Goal: Find specific page/section: Find specific page/section

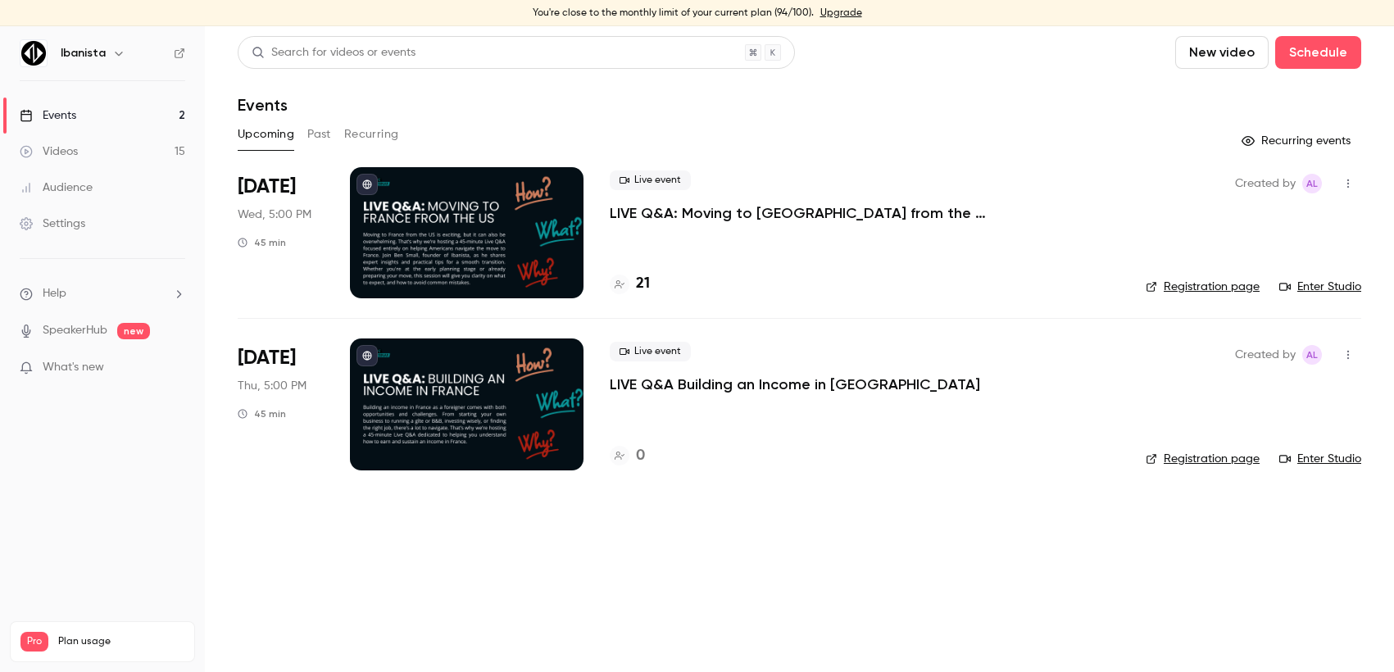
click at [638, 284] on h4 "21" at bounding box center [643, 284] width 14 height 22
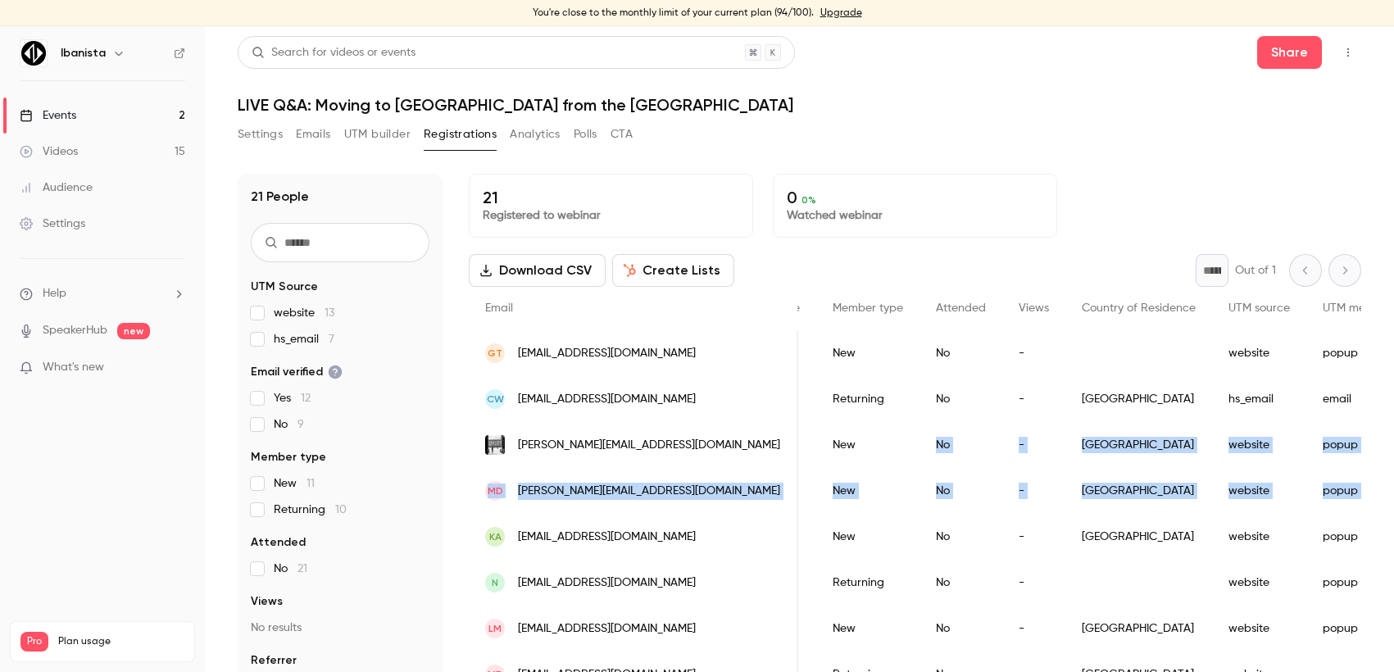
scroll to position [0, 704]
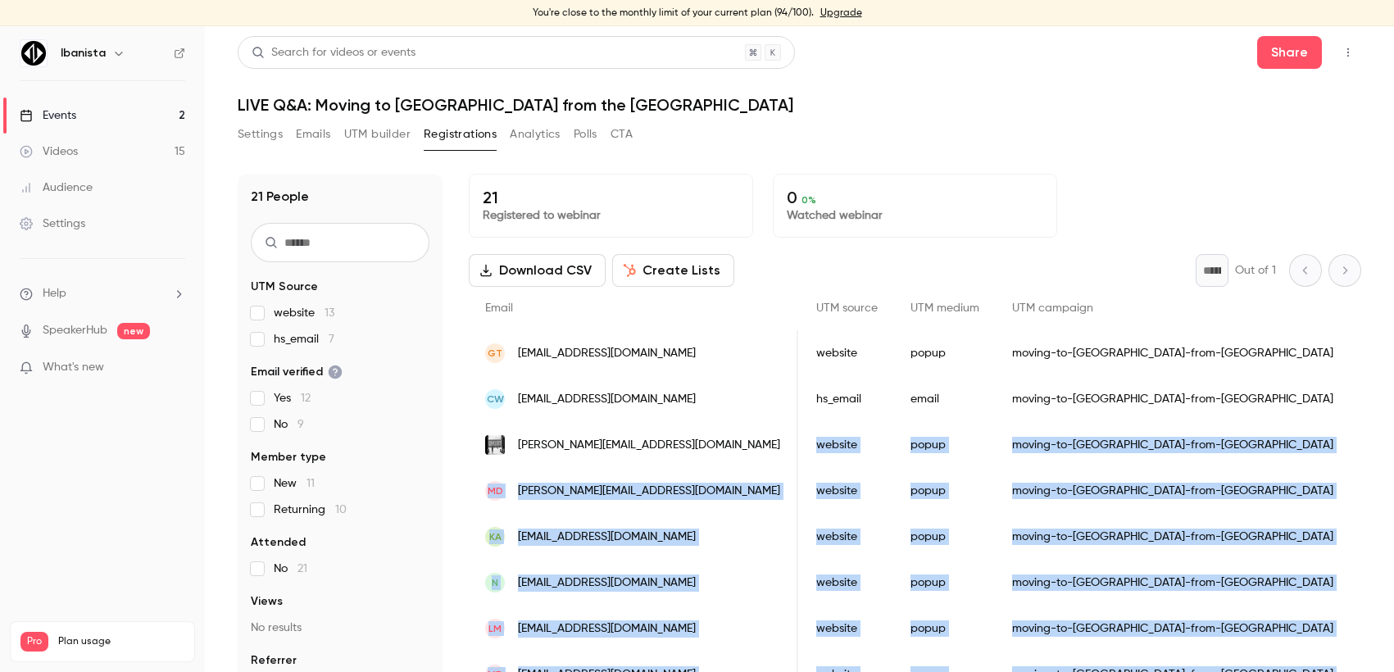
drag, startPoint x: 1159, startPoint y: 472, endPoint x: 1393, endPoint y: 489, distance: 235.0
click at [1393, 489] on main "Search for videos or events Share LIVE Q&A: Moving to [GEOGRAPHIC_DATA] from th…" at bounding box center [799, 349] width 1189 height 646
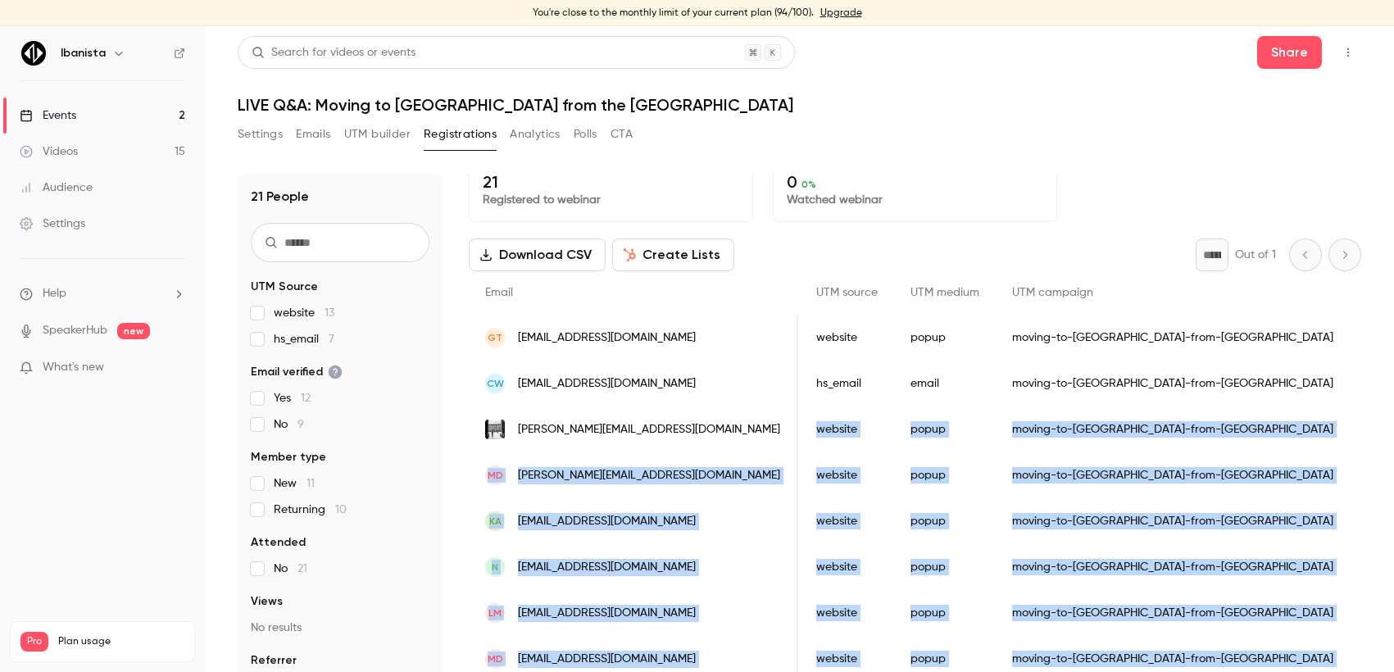
scroll to position [0, 0]
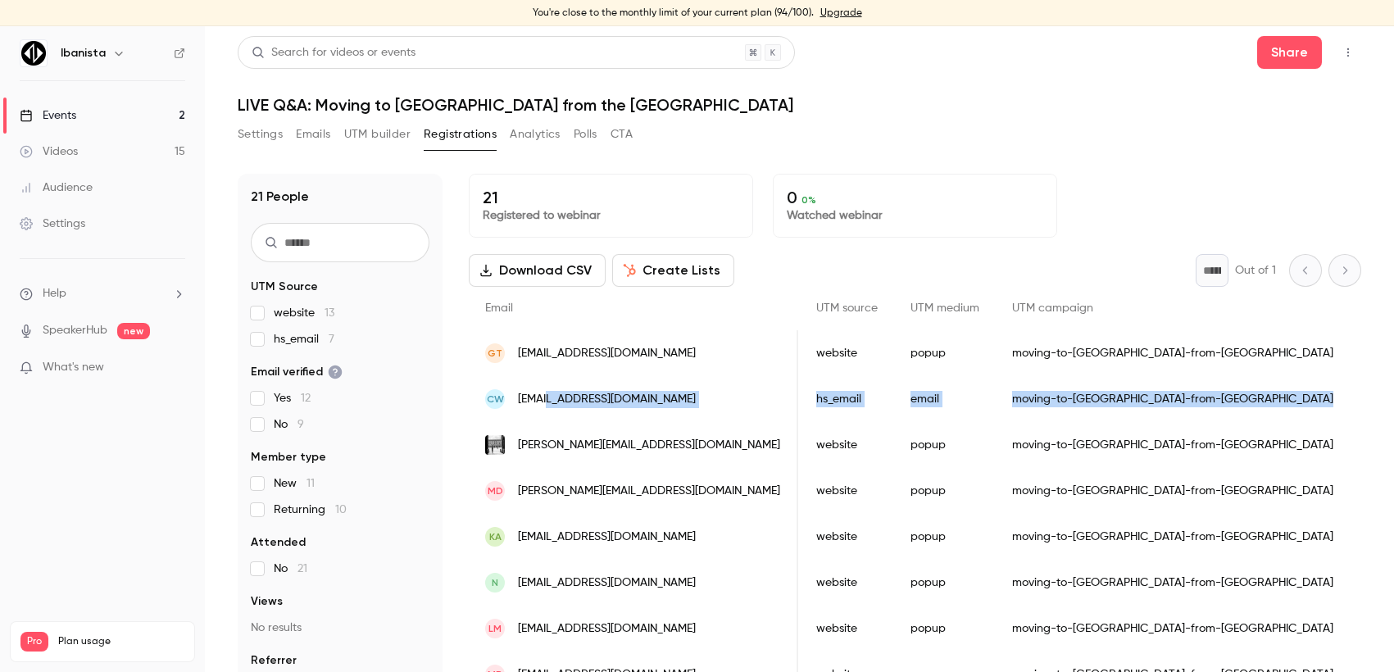
drag, startPoint x: 1030, startPoint y: 417, endPoint x: 573, endPoint y: 397, distance: 457.8
click at [573, 397] on div "CW [EMAIL_ADDRESS][DOMAIN_NAME] [PERSON_NAME] [DATE] Returning No - [GEOGRAPHIC…" at bounding box center [703, 399] width 1877 height 46
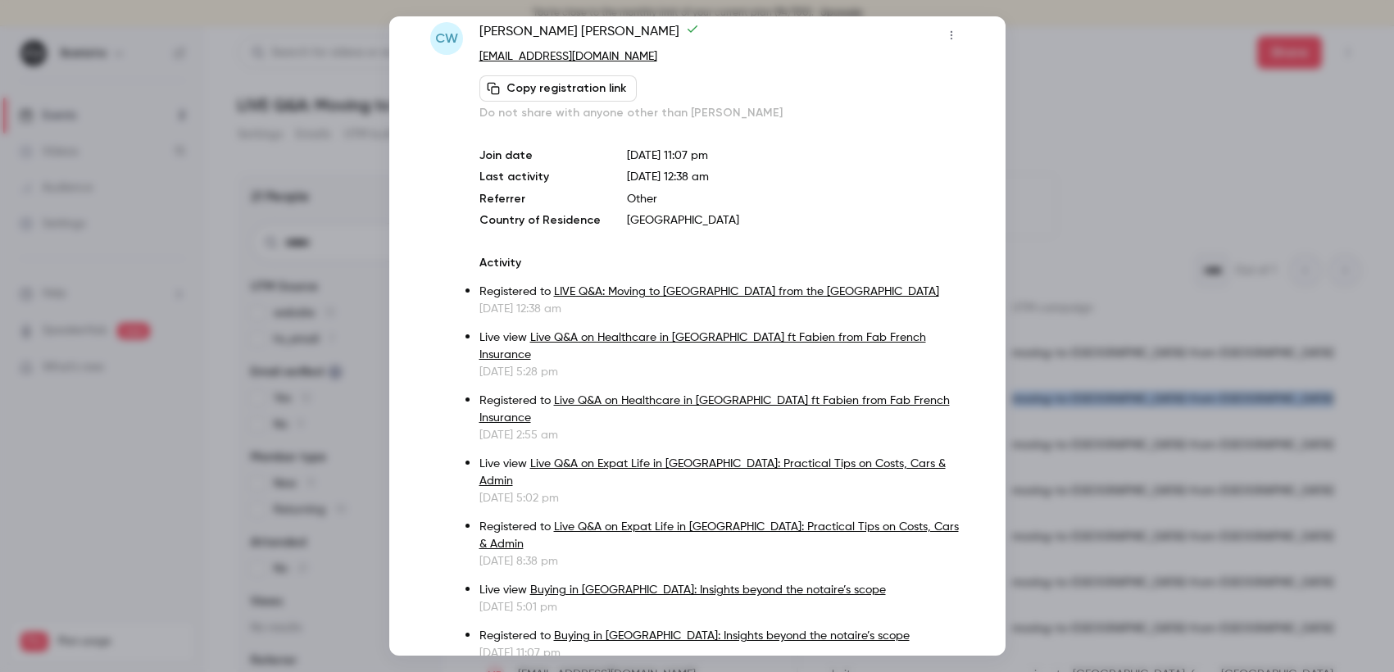
scroll to position [36, 0]
click at [1016, 184] on div at bounding box center [697, 336] width 1394 height 672
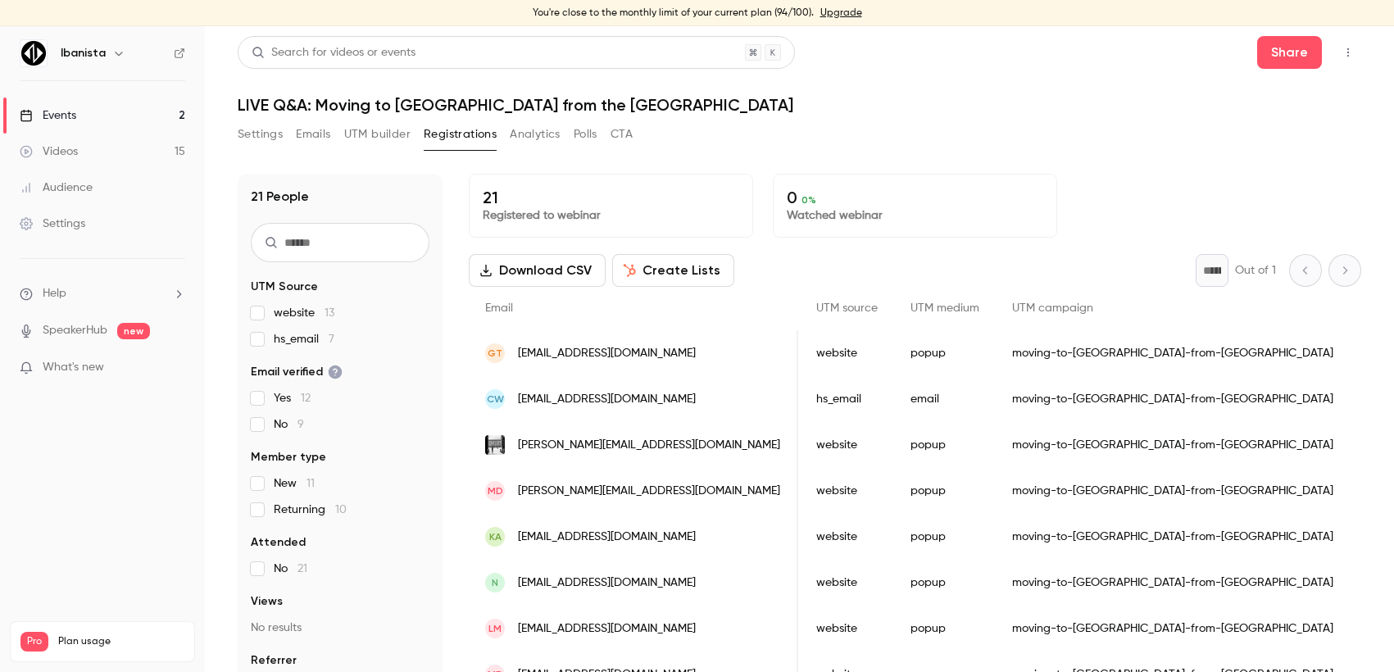
click at [996, 354] on div "moving-to-[GEOGRAPHIC_DATA]-from-[GEOGRAPHIC_DATA]" at bounding box center [1173, 353] width 354 height 46
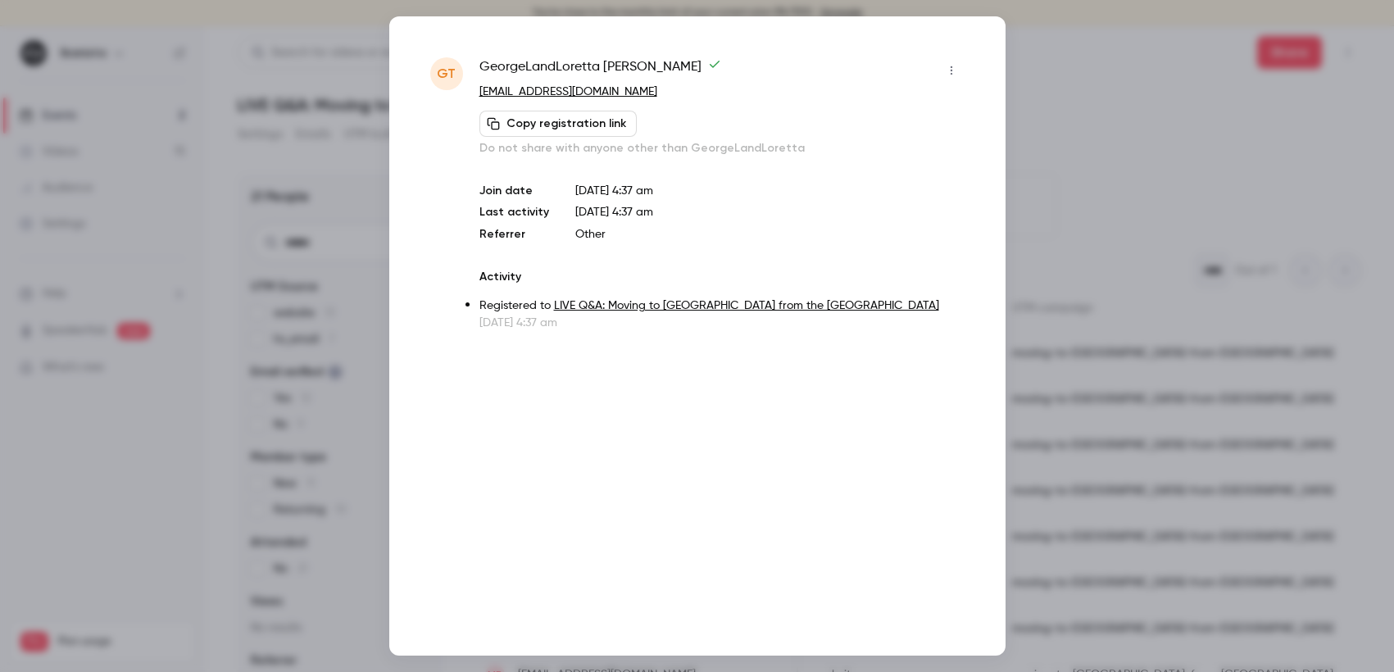
click at [1111, 188] on div at bounding box center [697, 336] width 1394 height 672
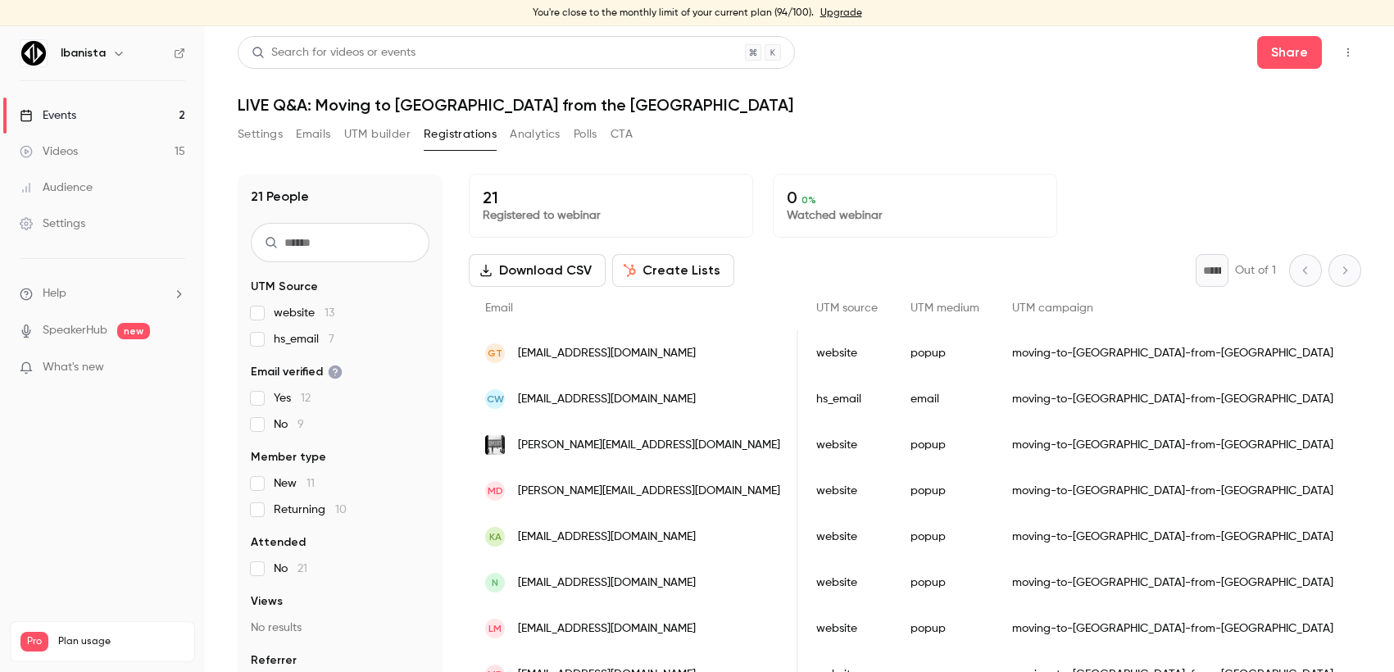
click at [282, 402] on span "Yes 12" at bounding box center [292, 398] width 37 height 16
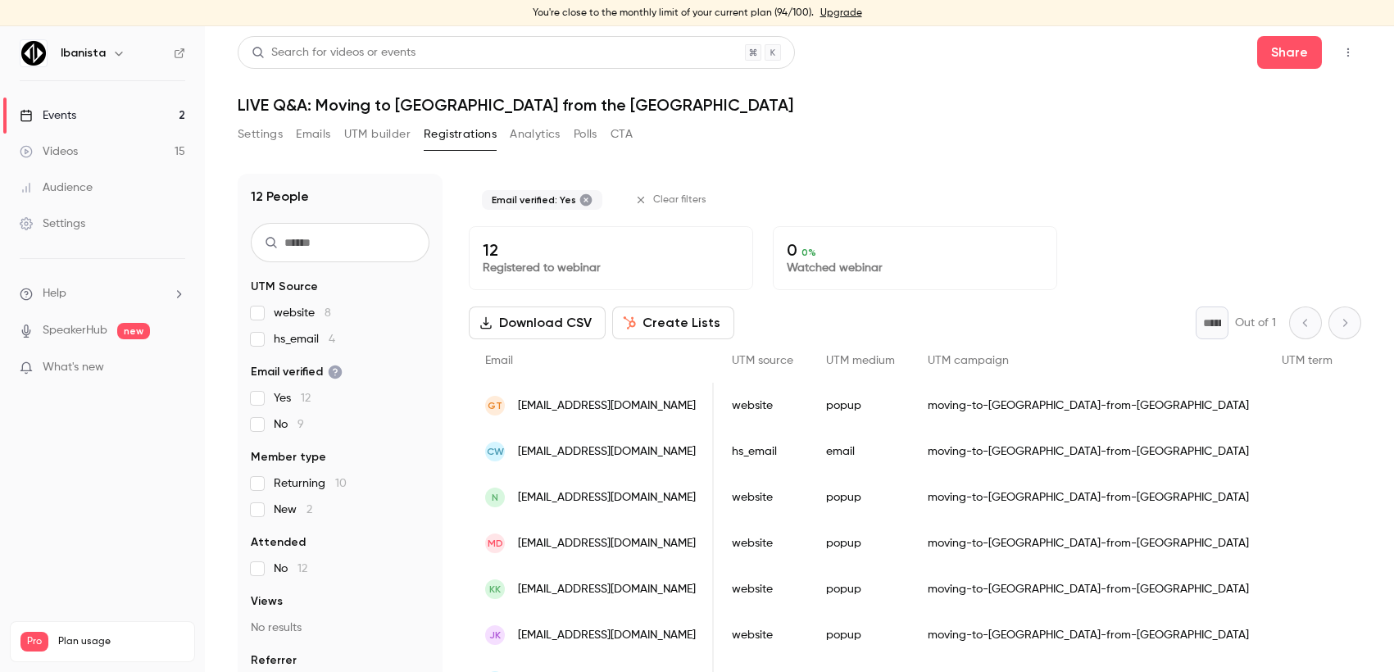
scroll to position [0, 702]
click at [282, 402] on span "Yes 12" at bounding box center [292, 398] width 37 height 16
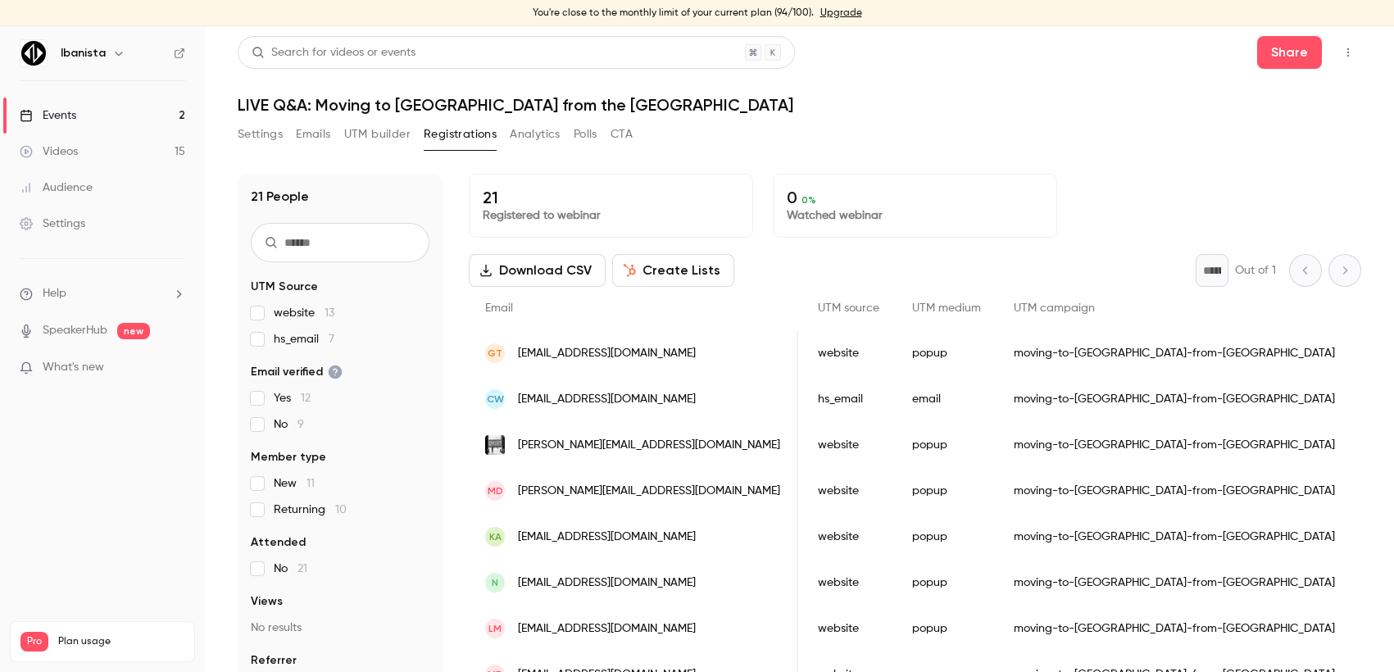
click at [291, 485] on span "New 11" at bounding box center [294, 483] width 41 height 16
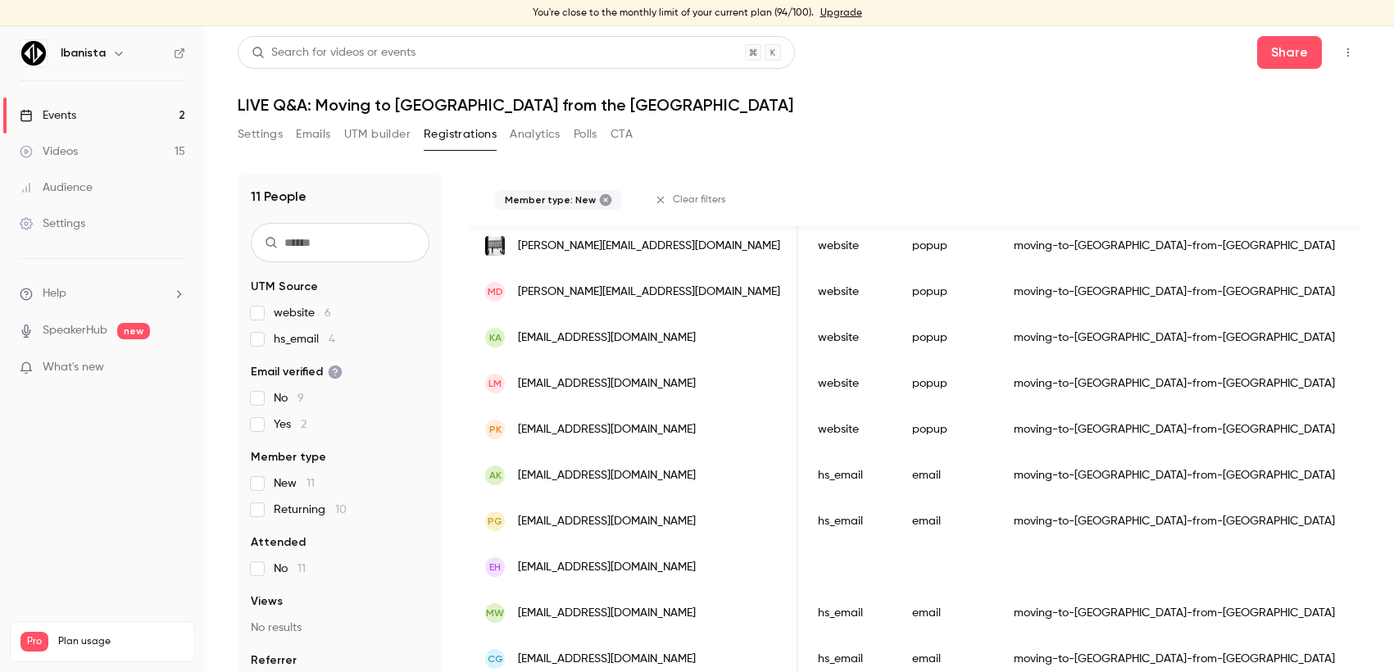
scroll to position [0, 0]
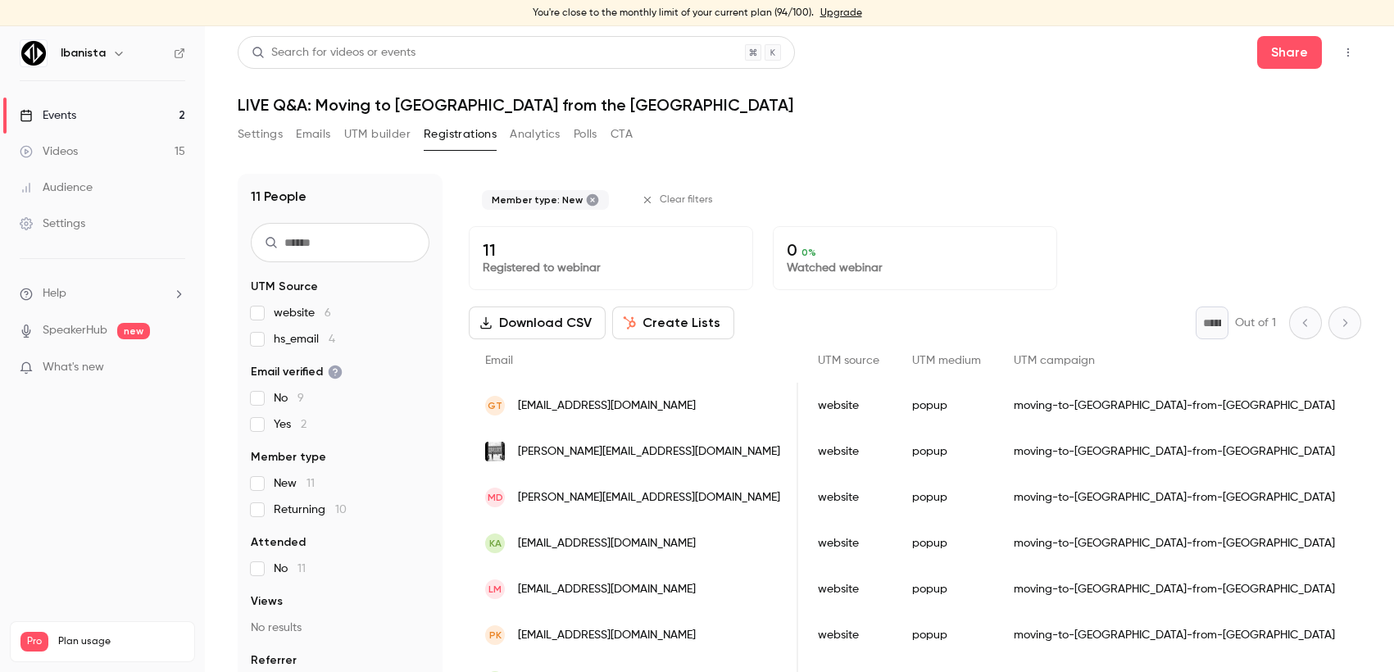
click at [744, 170] on div "11 People UTM Source website 6 hs_email 4 Email verified No 9 Yes 2 Member type…" at bounding box center [800, 418] width 1124 height 528
